Goal: Task Accomplishment & Management: Use online tool/utility

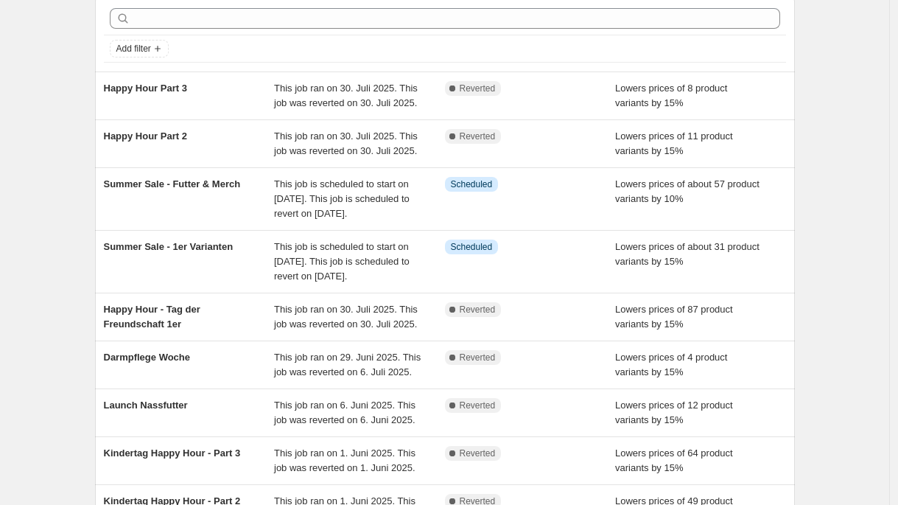
scroll to position [64, 0]
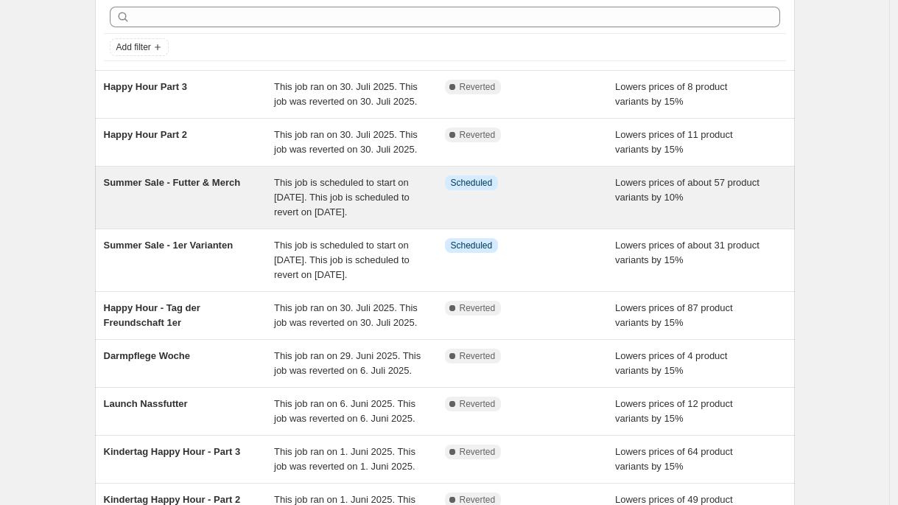
click at [250, 220] on div "Summer Sale - Futter & Merch" at bounding box center [189, 197] width 171 height 44
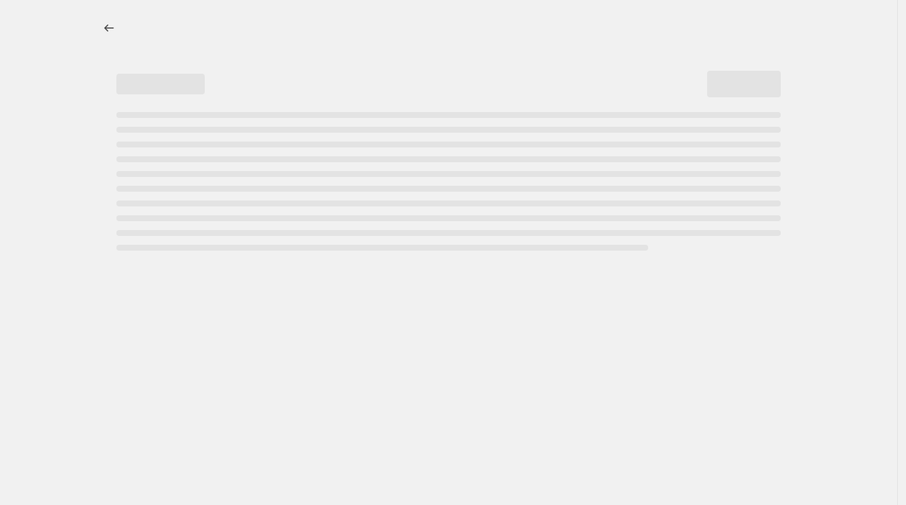
select select "percentage"
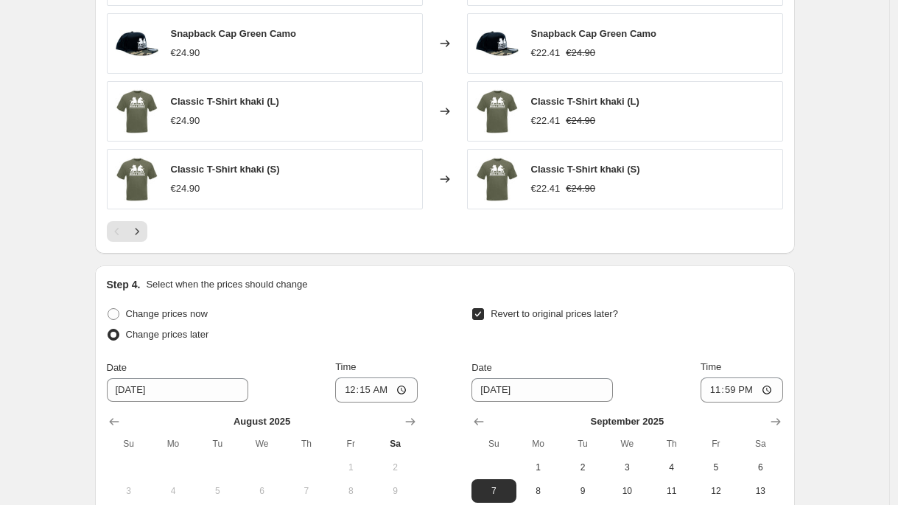
scroll to position [1133, 0]
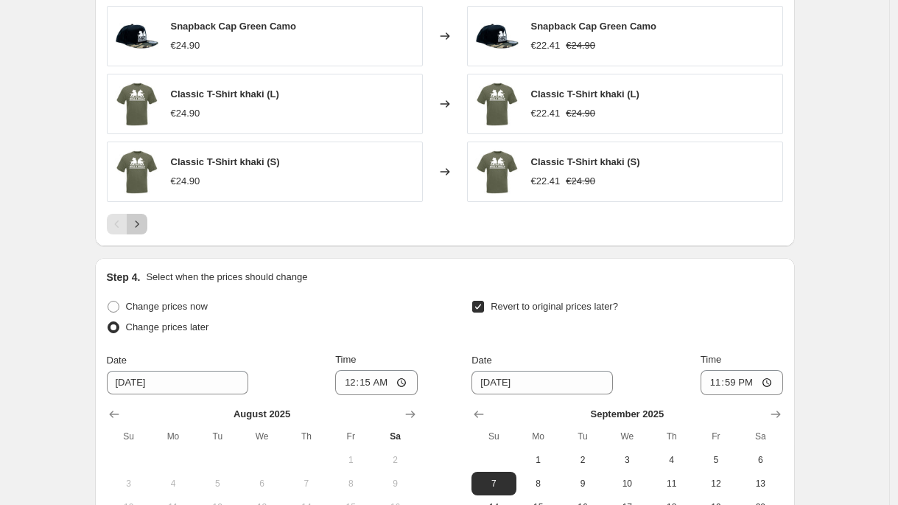
click at [144, 220] on icon "Next" at bounding box center [137, 224] width 15 height 15
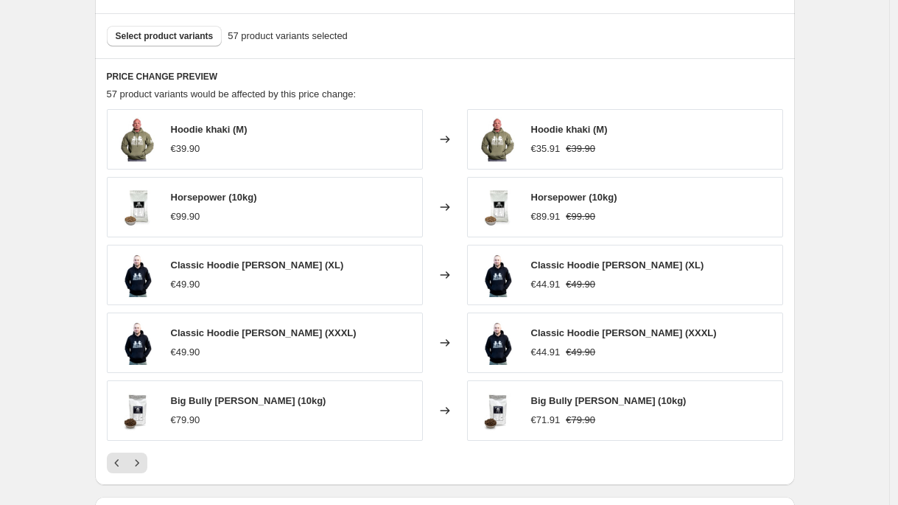
scroll to position [887, 0]
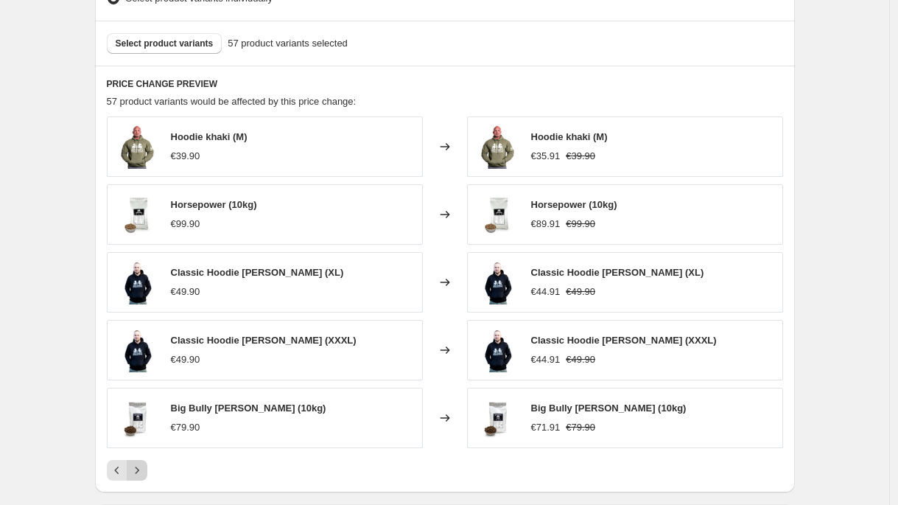
click at [143, 474] on icon "Next" at bounding box center [137, 470] width 15 height 15
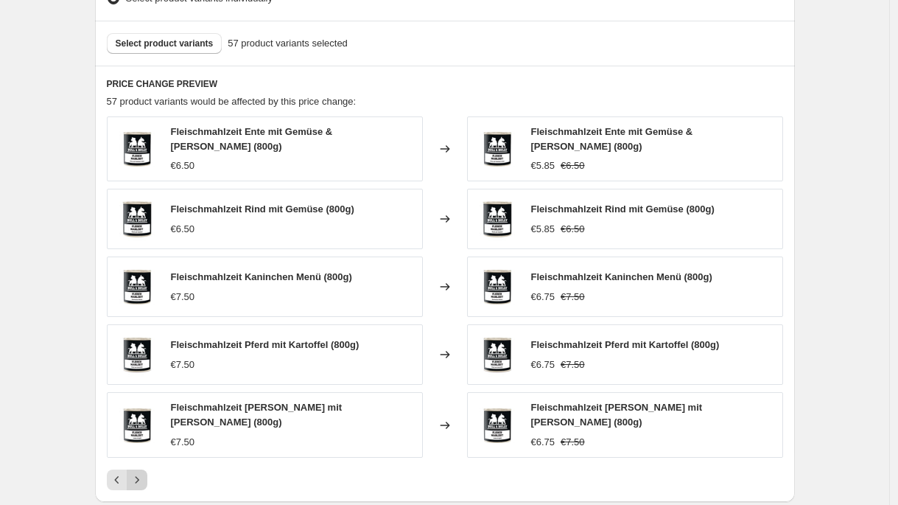
click at [143, 474] on icon "Next" at bounding box center [137, 479] width 15 height 15
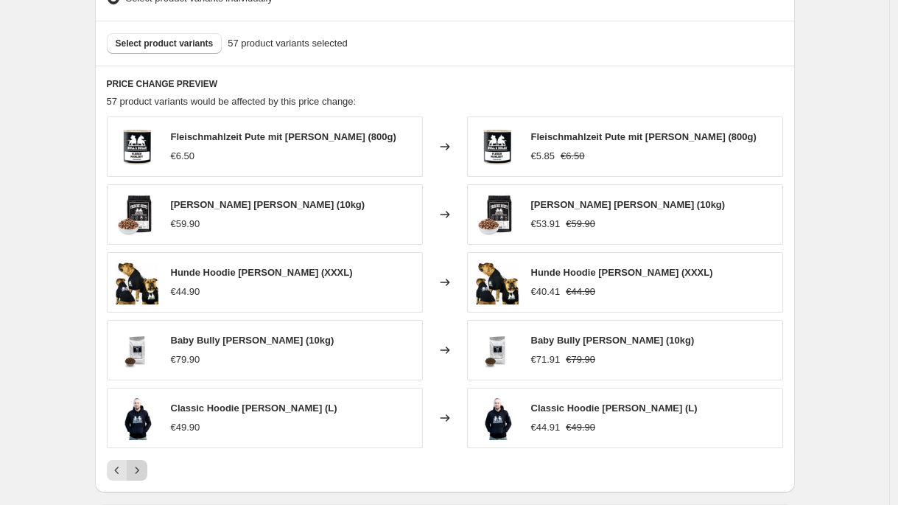
click at [143, 474] on icon "Next" at bounding box center [137, 470] width 15 height 15
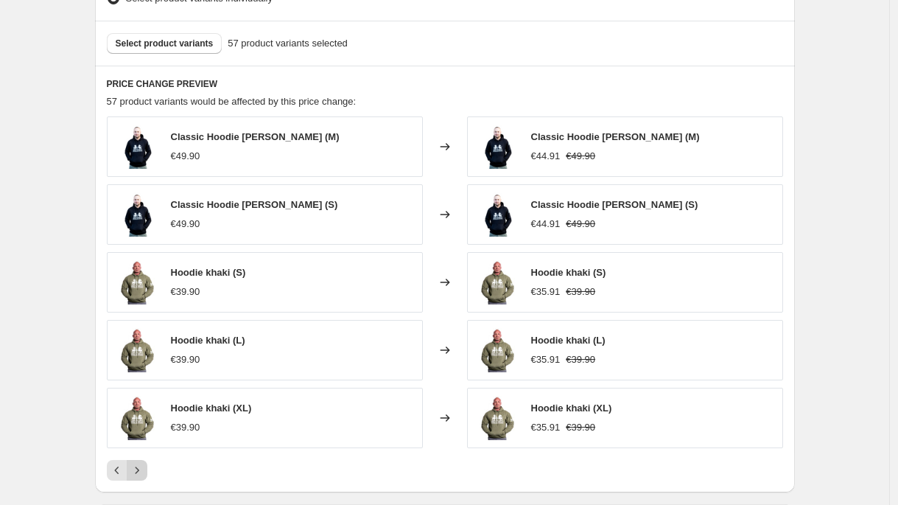
click at [143, 474] on icon "Next" at bounding box center [137, 470] width 15 height 15
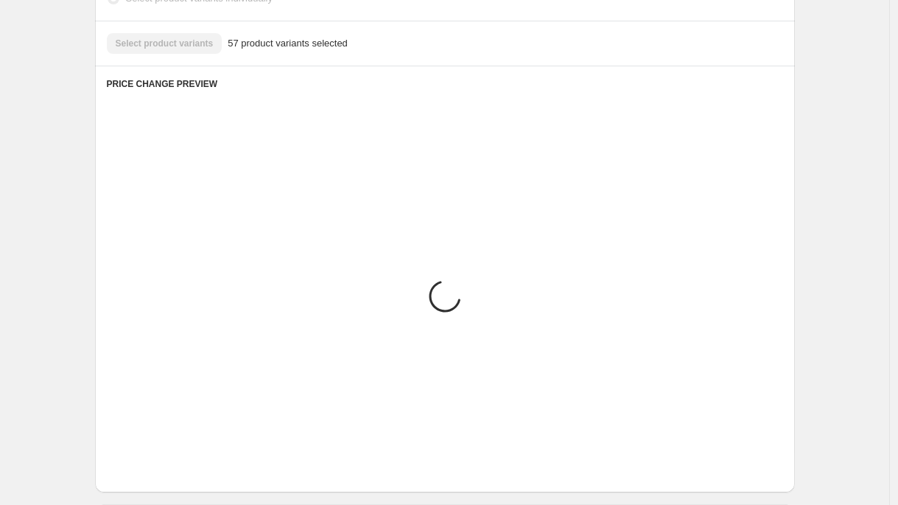
click at [143, 474] on icon "Next" at bounding box center [137, 470] width 15 height 15
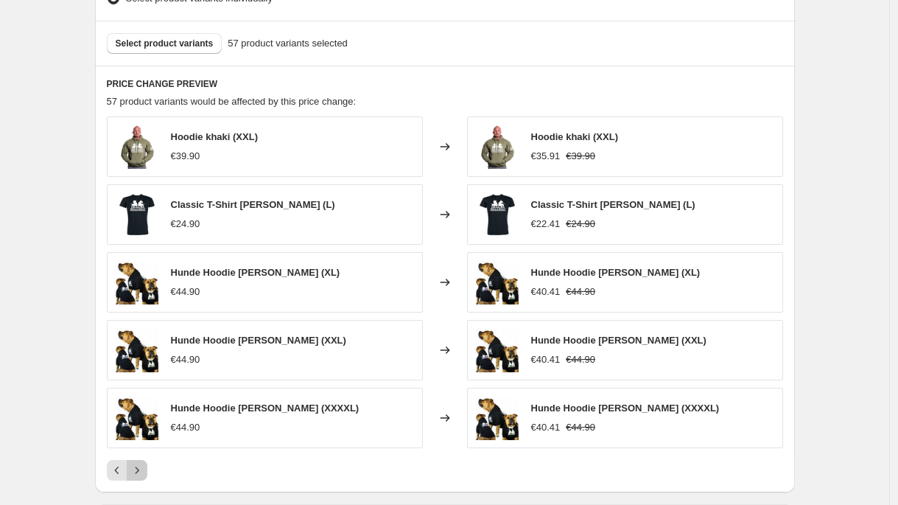
click at [143, 474] on icon "Next" at bounding box center [137, 470] width 15 height 15
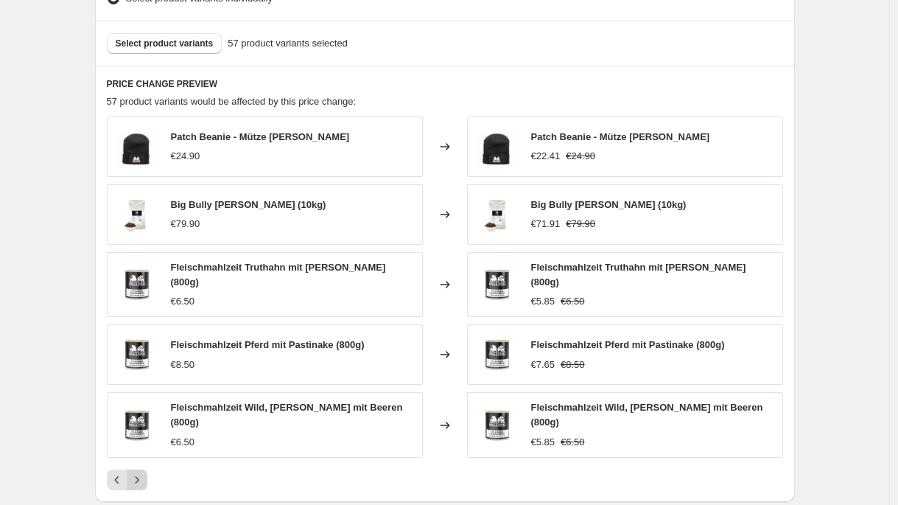
click at [143, 474] on icon "Next" at bounding box center [137, 479] width 15 height 15
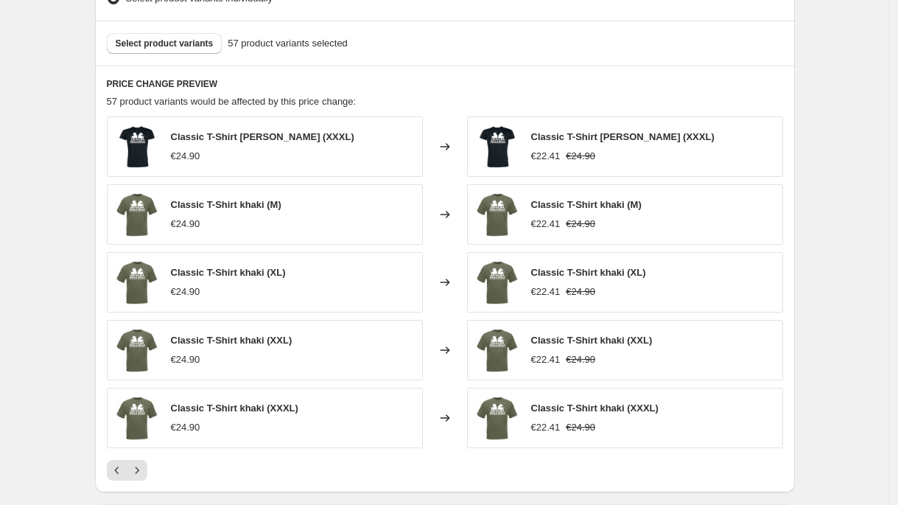
click at [108, 473] on div "PRICE CHANGE PREVIEW 57 product variants would be affected by this price change…" at bounding box center [445, 279] width 700 height 426
click at [112, 473] on button "Previous" at bounding box center [117, 470] width 21 height 21
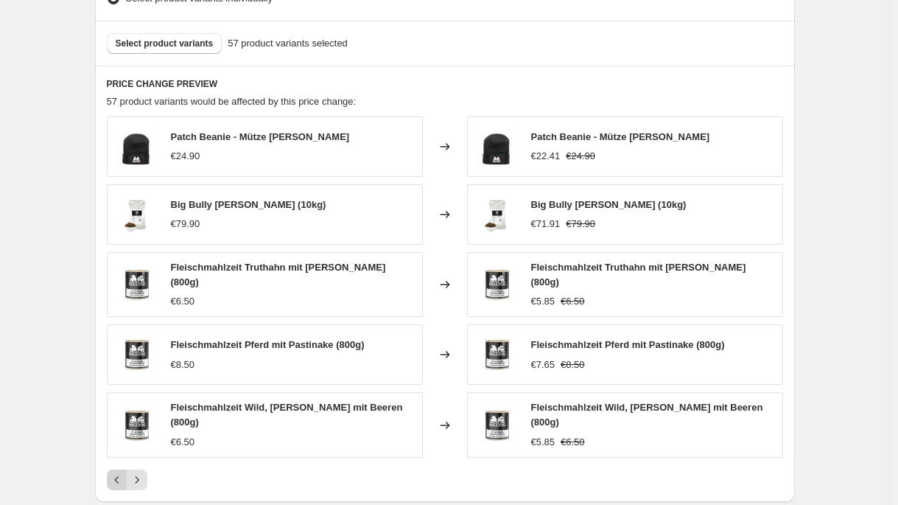
click at [112, 473] on button "Previous" at bounding box center [117, 479] width 21 height 21
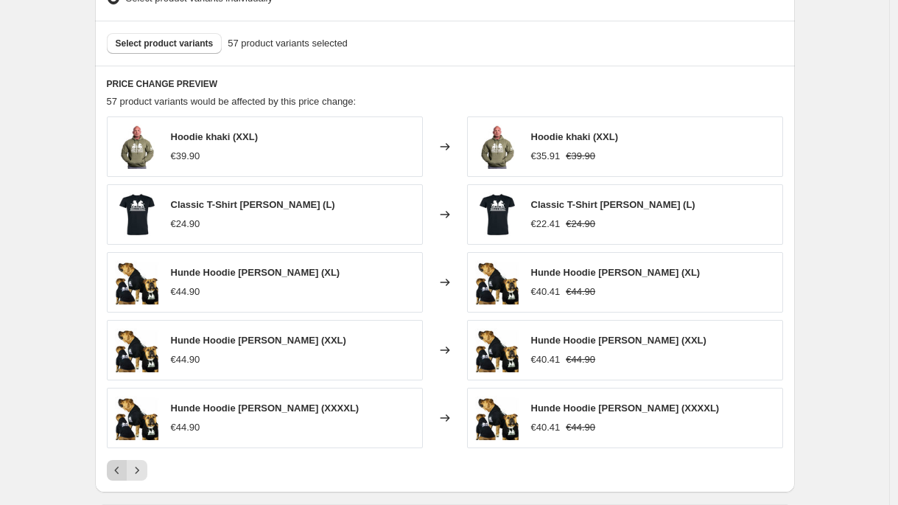
click at [112, 473] on button "Previous" at bounding box center [117, 470] width 21 height 21
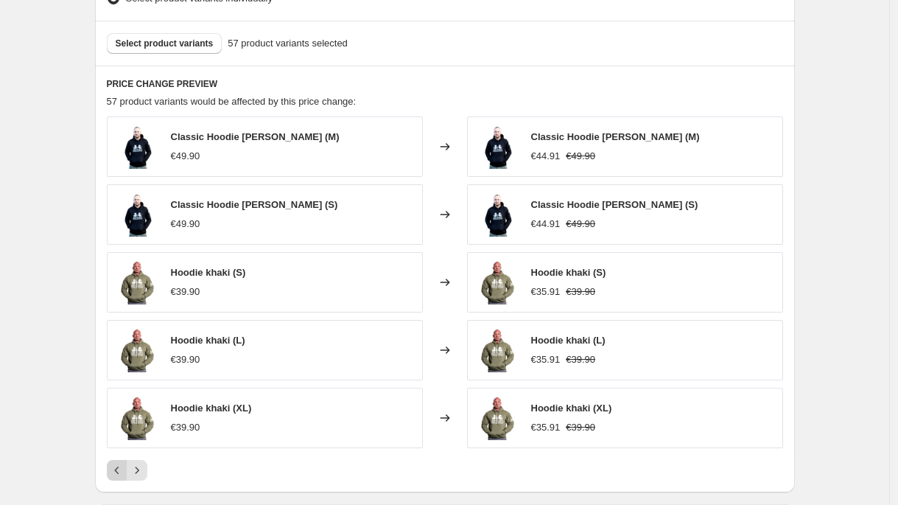
click at [112, 473] on button "Previous" at bounding box center [117, 470] width 21 height 21
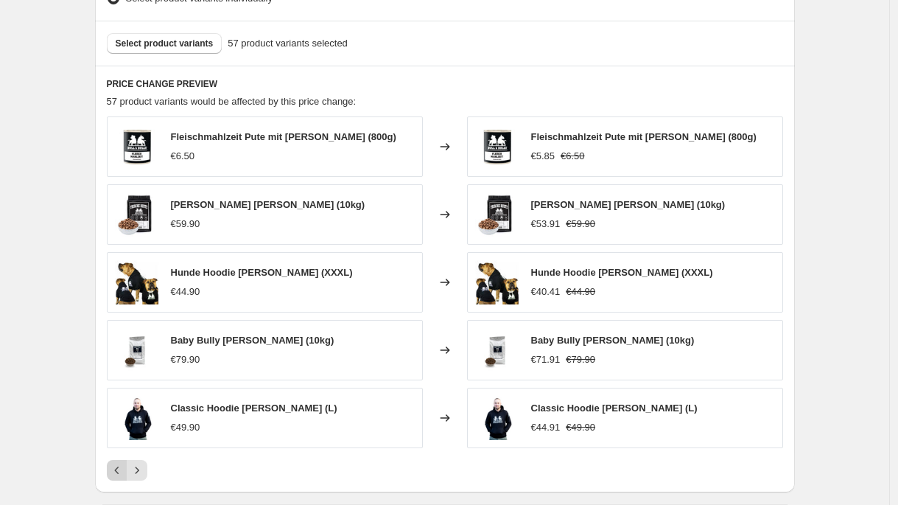
click at [112, 473] on button "Previous" at bounding box center [117, 470] width 21 height 21
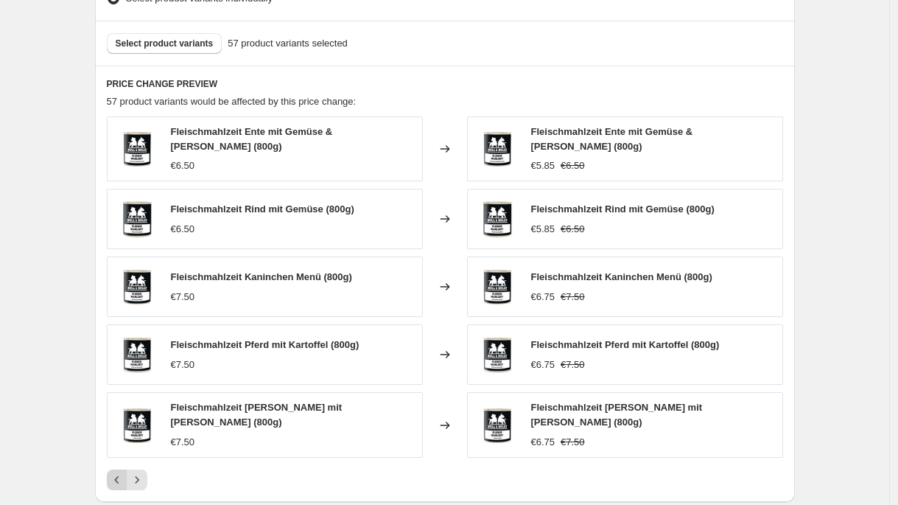
click at [112, 473] on button "Previous" at bounding box center [117, 479] width 21 height 21
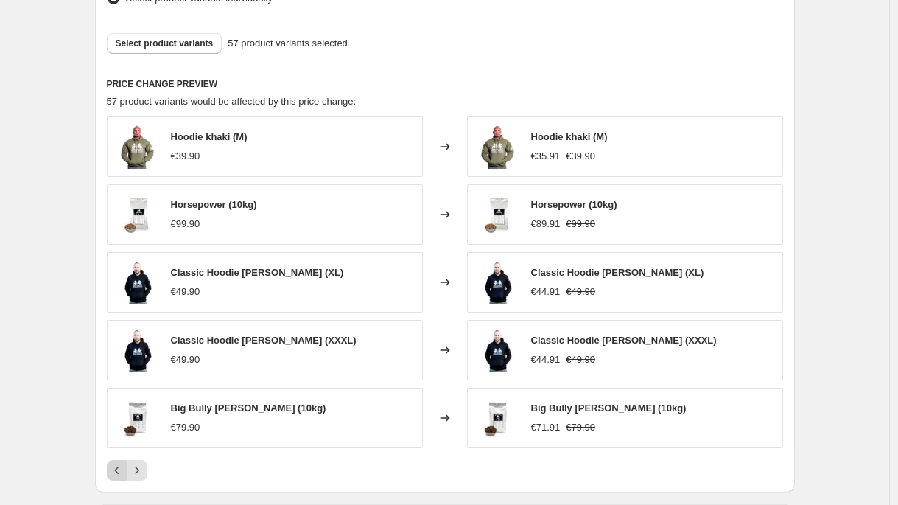
click at [116, 470] on icon "Previous" at bounding box center [117, 470] width 15 height 15
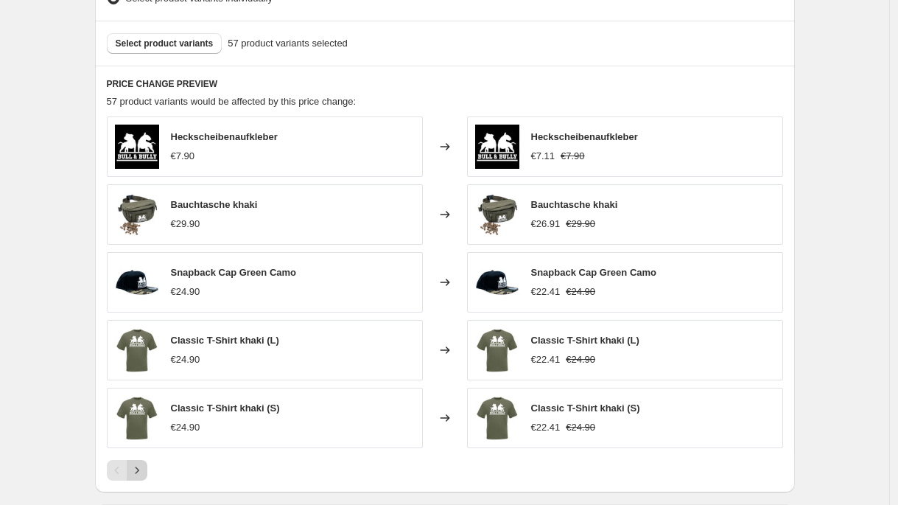
click at [141, 473] on icon "Next" at bounding box center [137, 470] width 15 height 15
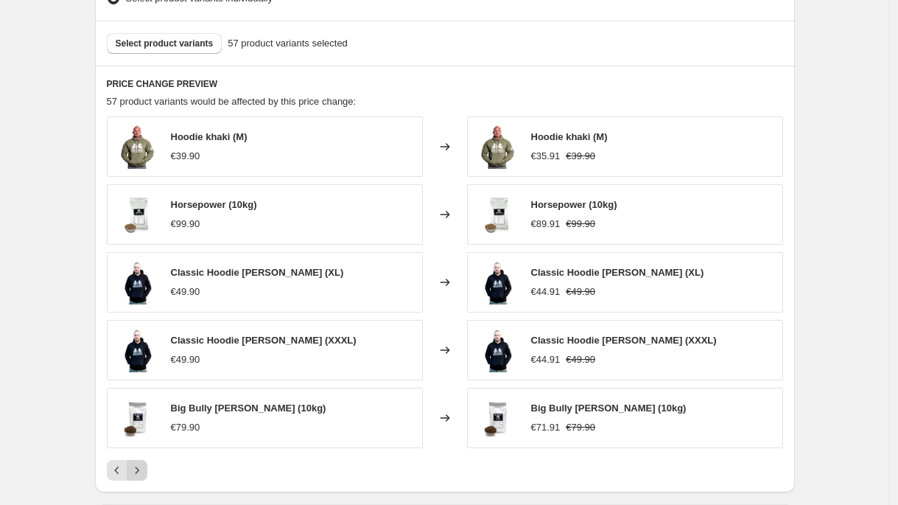
click at [141, 473] on icon "Next" at bounding box center [137, 470] width 15 height 15
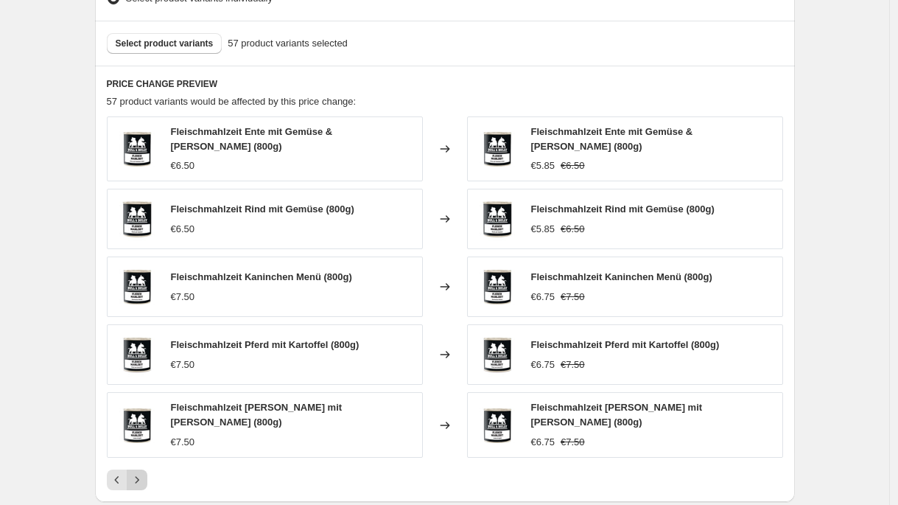
click at [141, 473] on icon "Next" at bounding box center [137, 479] width 15 height 15
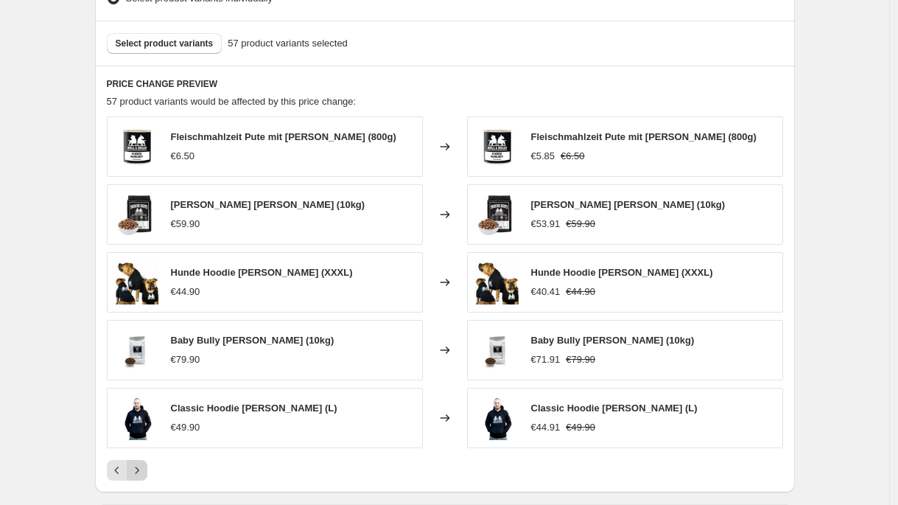
click at [141, 473] on icon "Next" at bounding box center [137, 470] width 15 height 15
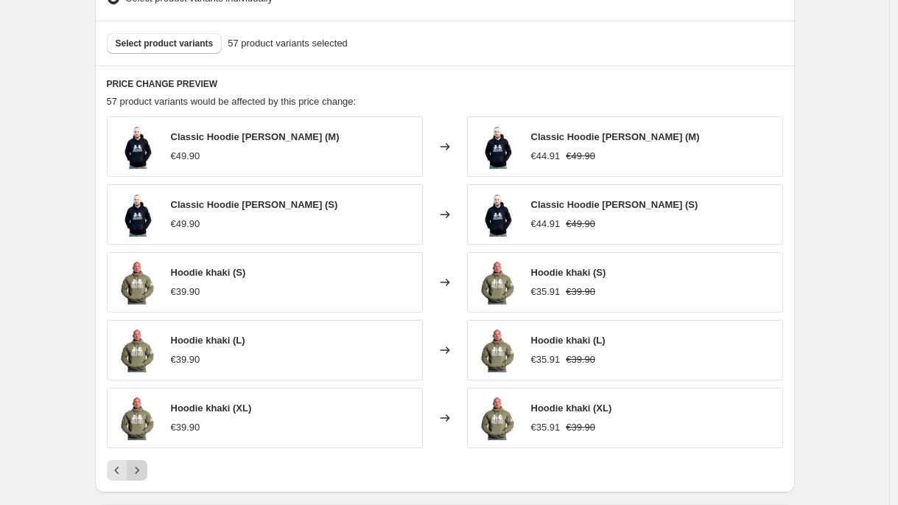
click at [141, 473] on icon "Next" at bounding box center [137, 470] width 15 height 15
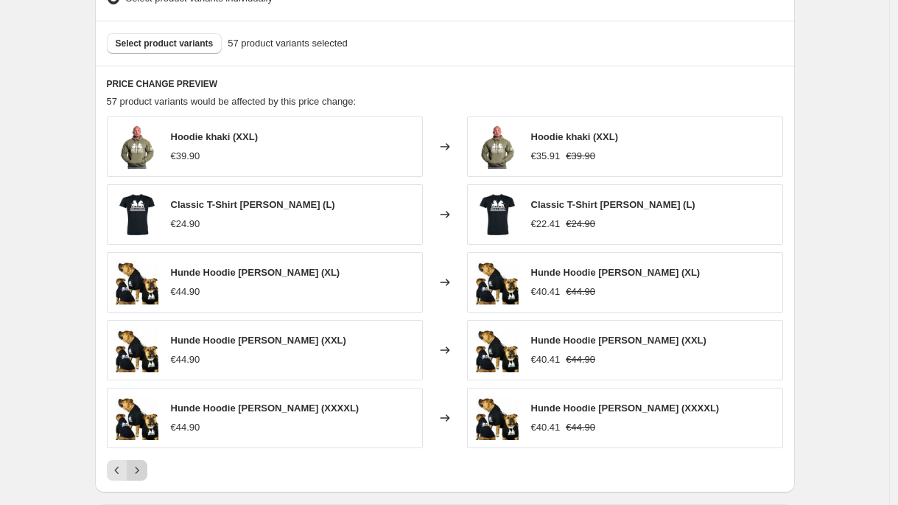
click at [141, 473] on icon "Next" at bounding box center [137, 470] width 15 height 15
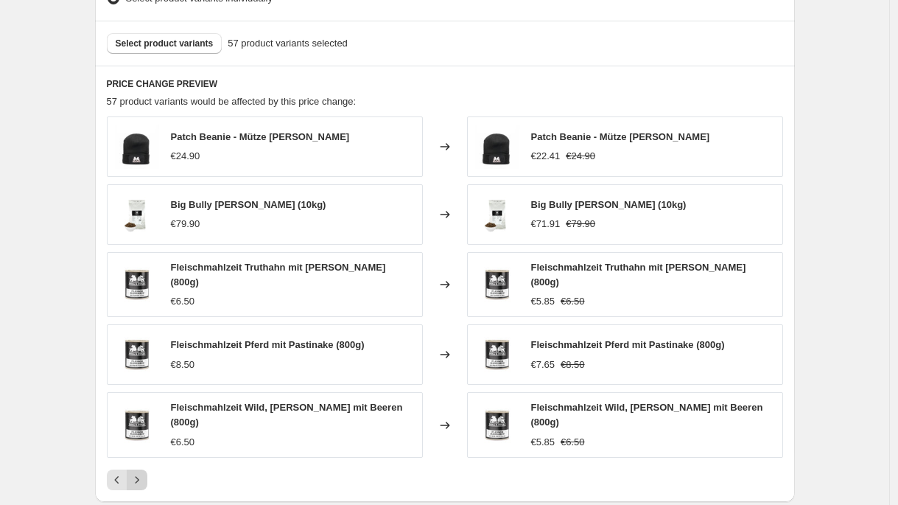
click at [141, 473] on icon "Next" at bounding box center [137, 479] width 15 height 15
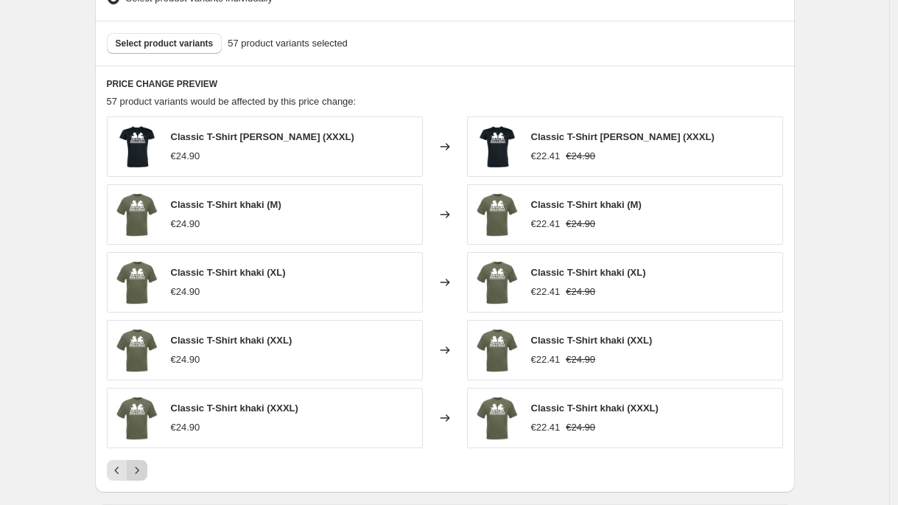
click at [141, 473] on icon "Next" at bounding box center [137, 470] width 15 height 15
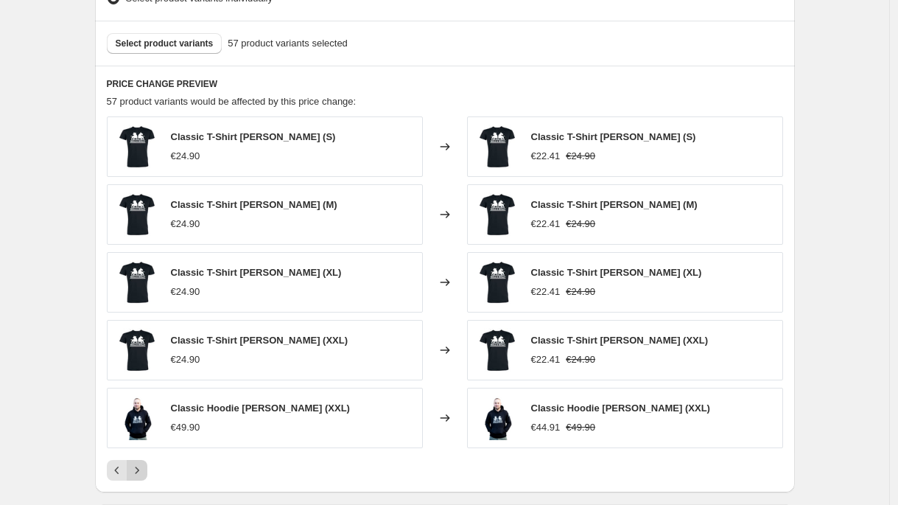
click at [141, 473] on icon "Next" at bounding box center [137, 470] width 15 height 15
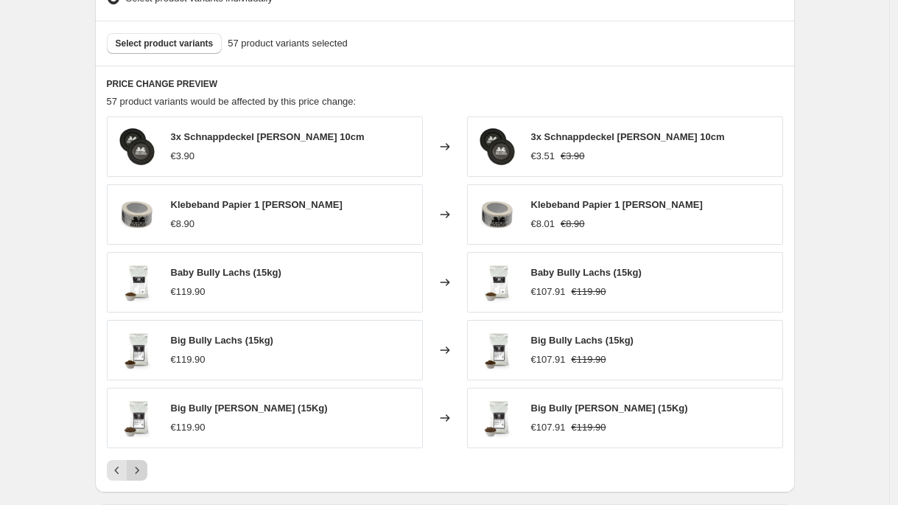
click at [141, 473] on icon "Next" at bounding box center [137, 470] width 15 height 15
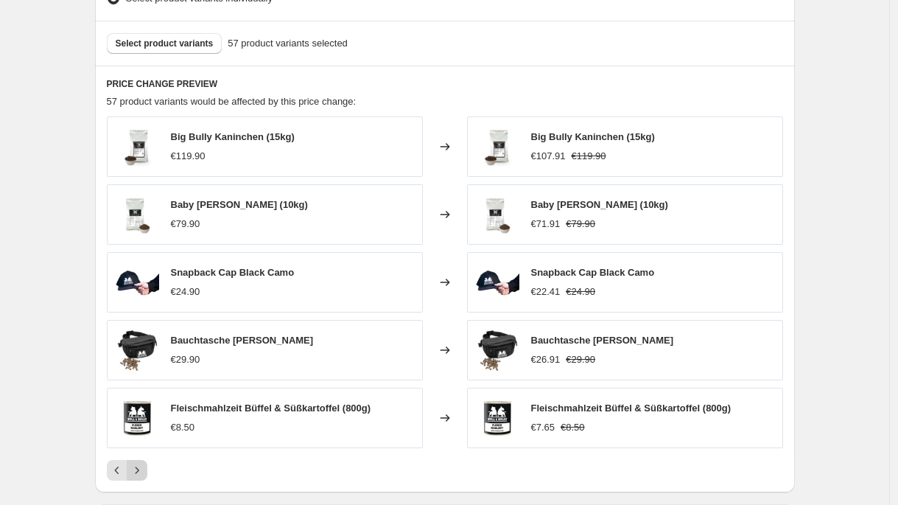
click at [141, 473] on icon "Next" at bounding box center [137, 470] width 15 height 15
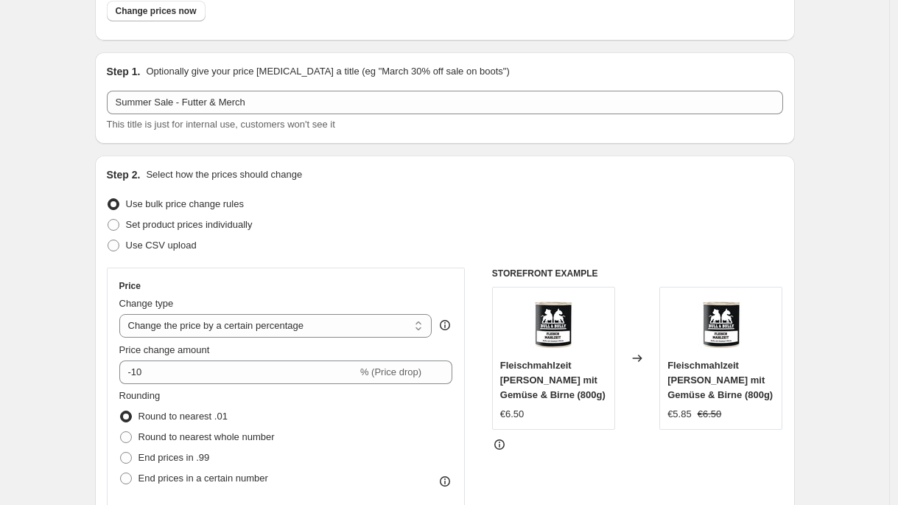
scroll to position [0, 0]
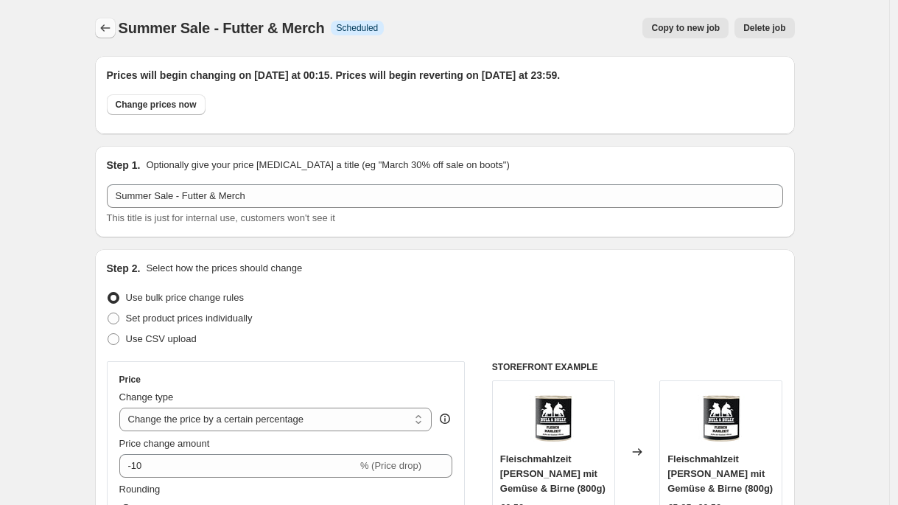
click at [108, 29] on icon "Price change jobs" at bounding box center [105, 28] width 15 height 15
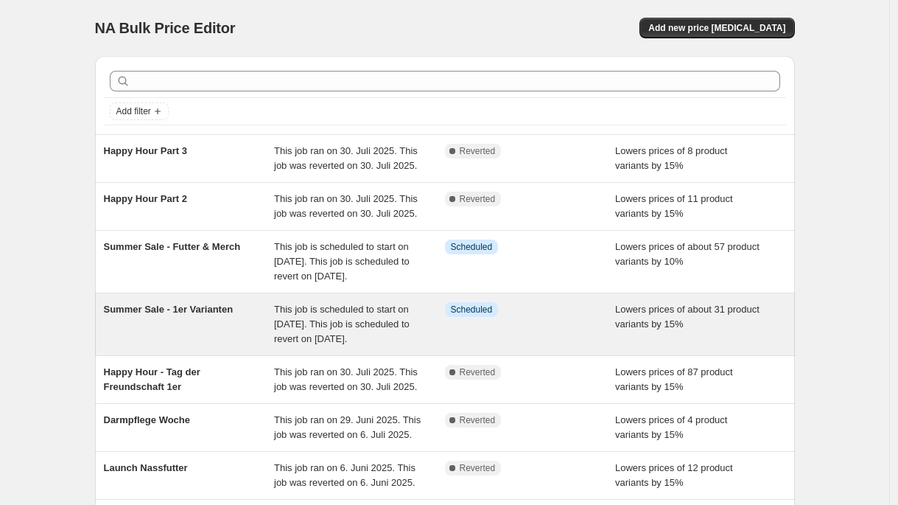
click at [284, 344] on span "This job is scheduled to start on [DATE]. This job is scheduled to revert on [D…" at bounding box center [342, 323] width 136 height 41
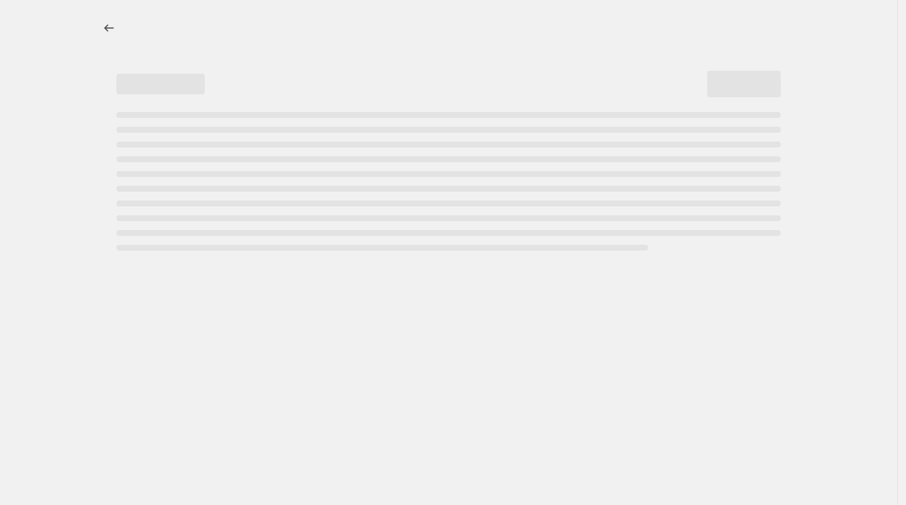
select select "percentage"
select select "no_change"
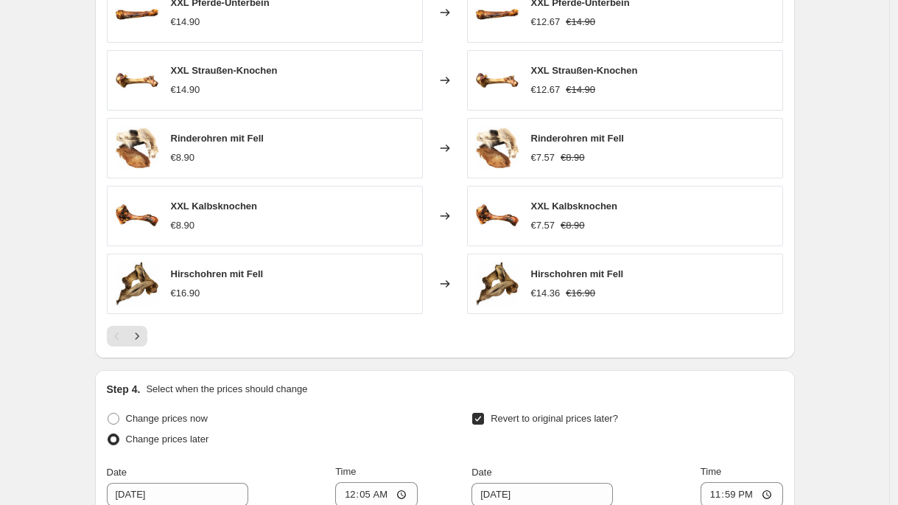
scroll to position [1042, 0]
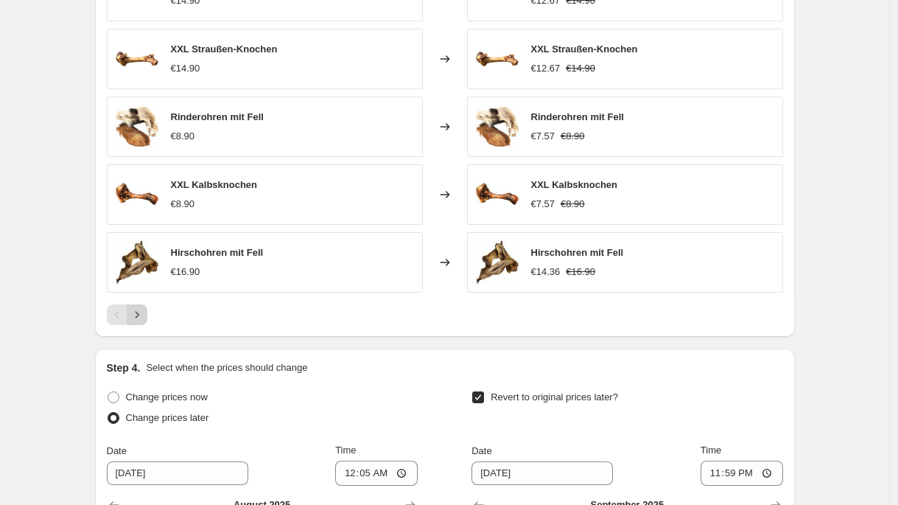
click at [141, 320] on icon "Next" at bounding box center [137, 314] width 15 height 15
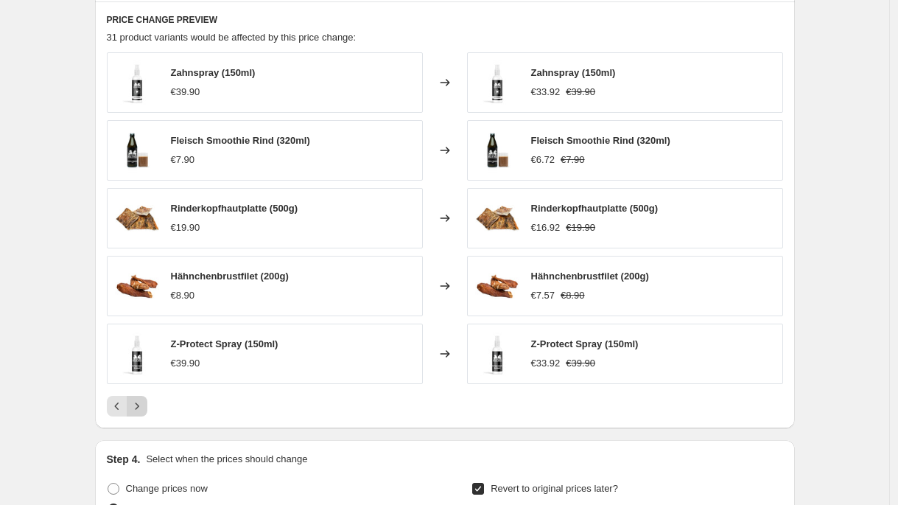
scroll to position [945, 0]
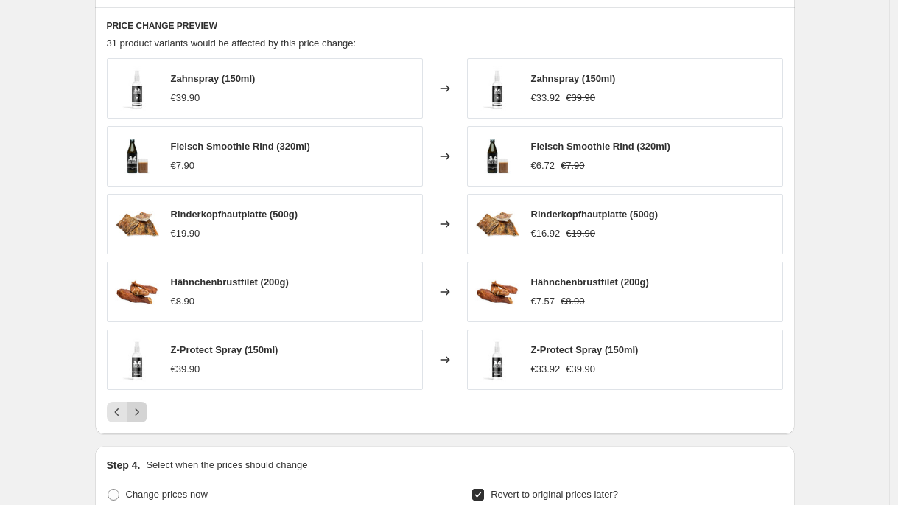
click at [144, 415] on icon "Next" at bounding box center [137, 411] width 15 height 15
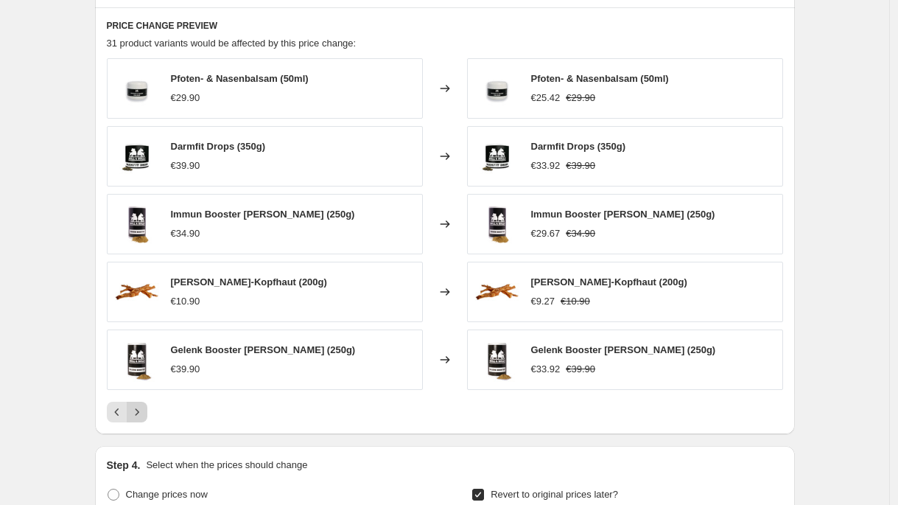
click at [144, 415] on icon "Next" at bounding box center [137, 411] width 15 height 15
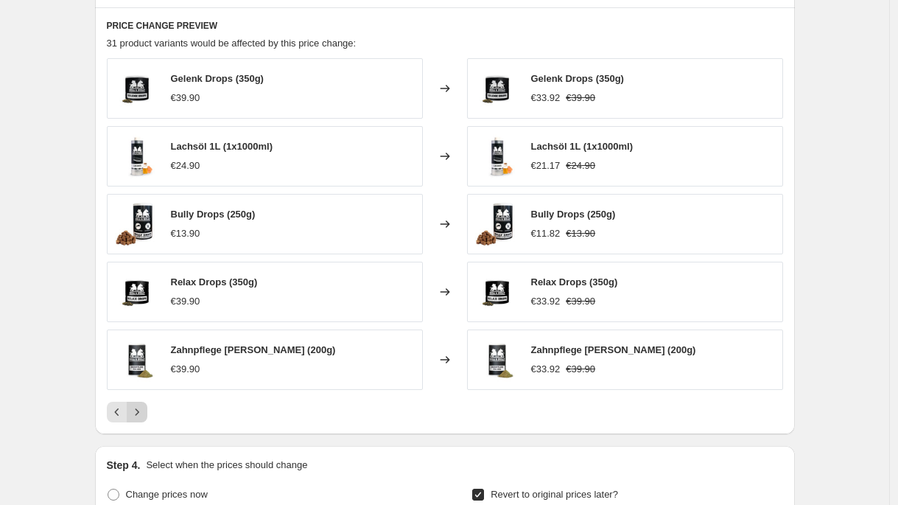
click at [144, 415] on icon "Next" at bounding box center [137, 411] width 15 height 15
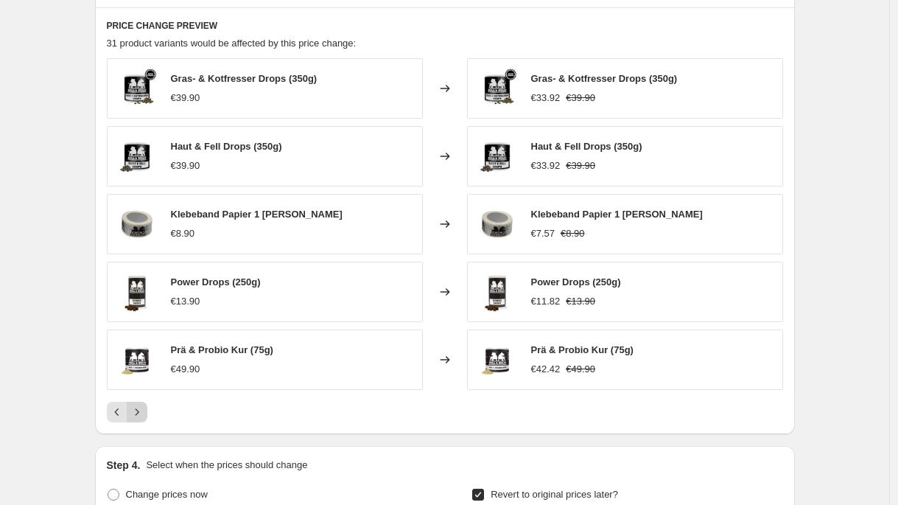
click at [144, 415] on icon "Next" at bounding box center [137, 411] width 15 height 15
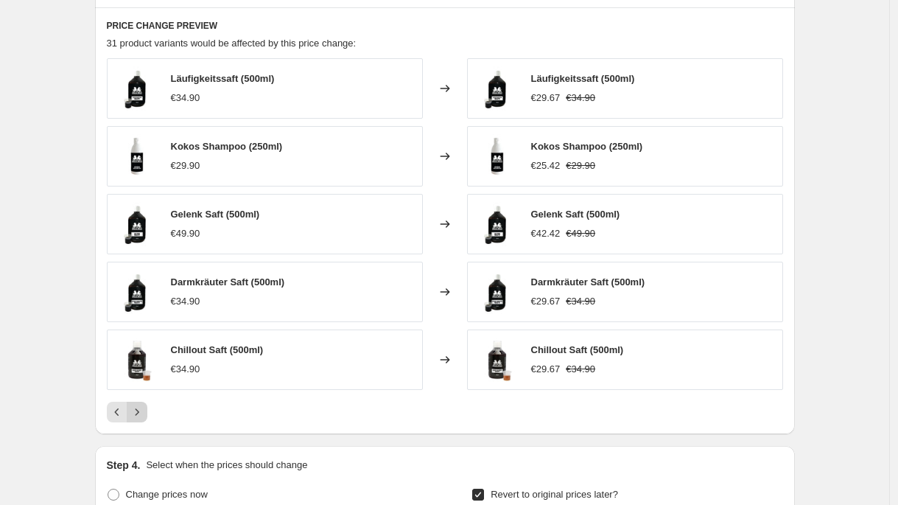
click at [144, 415] on icon "Next" at bounding box center [137, 411] width 15 height 15
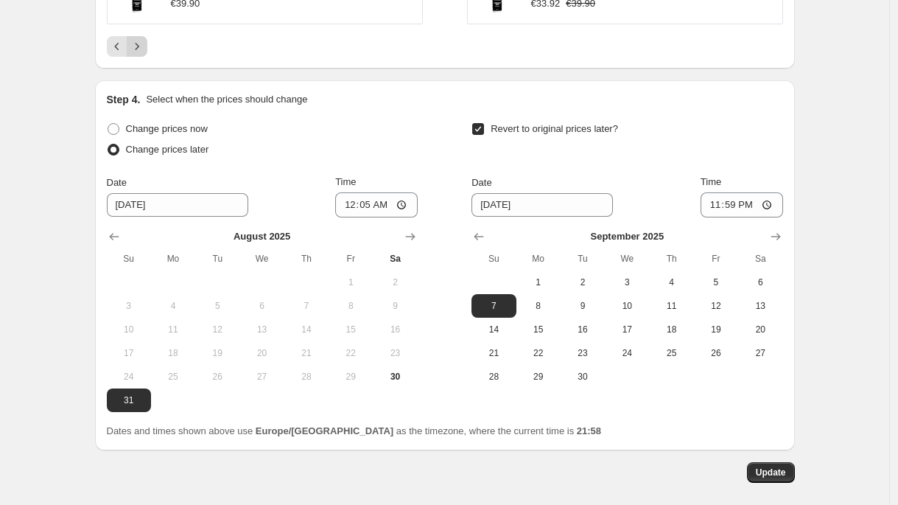
scroll to position [1107, 0]
